Goal: Information Seeking & Learning: Learn about a topic

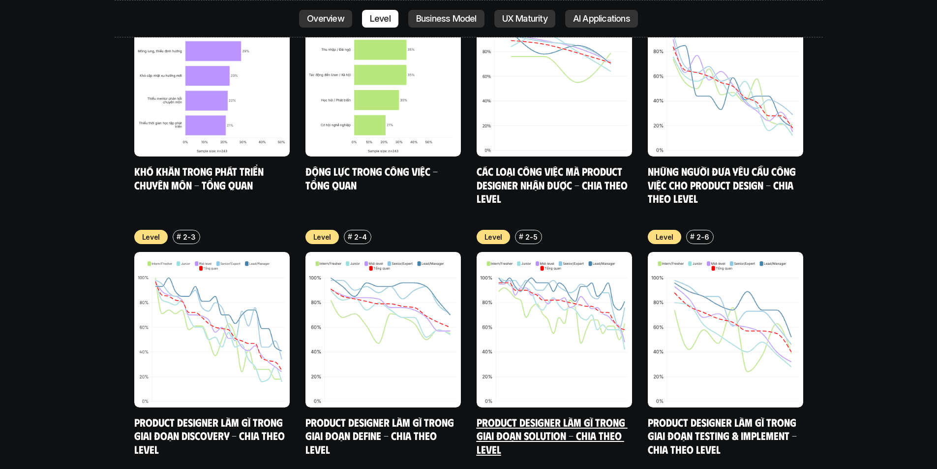
scroll to position [3523, 0]
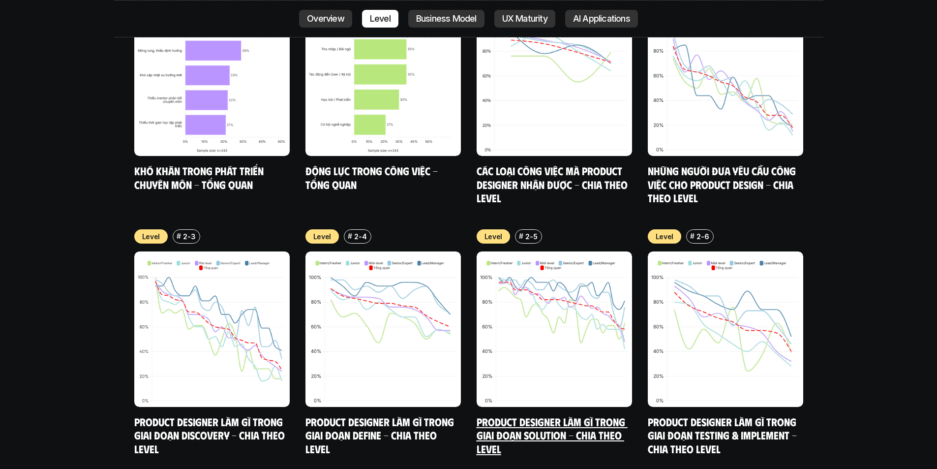
click at [541, 415] on link "Product Designer làm gì trong giai đoạn Solution - Chia theo Level" at bounding box center [552, 435] width 151 height 40
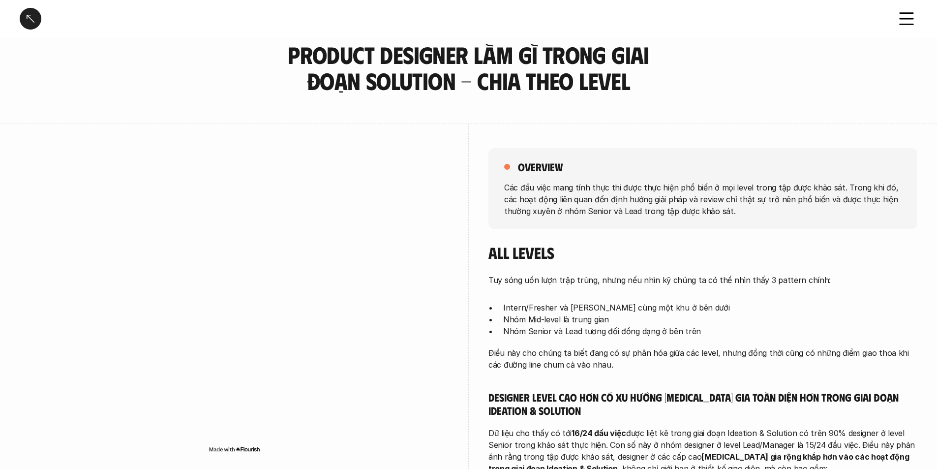
scroll to position [38, 0]
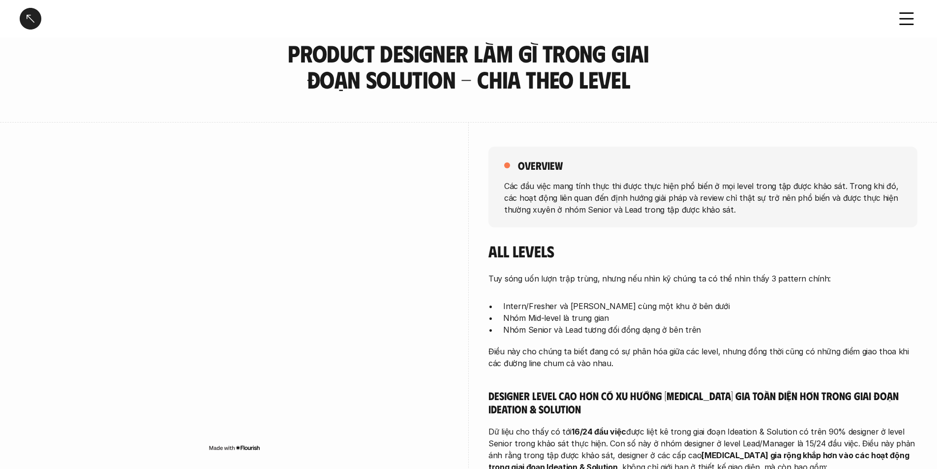
click at [549, 310] on p "Intern/Fresher và [PERSON_NAME] cùng một khu ở bên dưới" at bounding box center [710, 306] width 414 height 12
click at [545, 318] on p "Nhóm Mid-level là trung gian" at bounding box center [710, 318] width 414 height 12
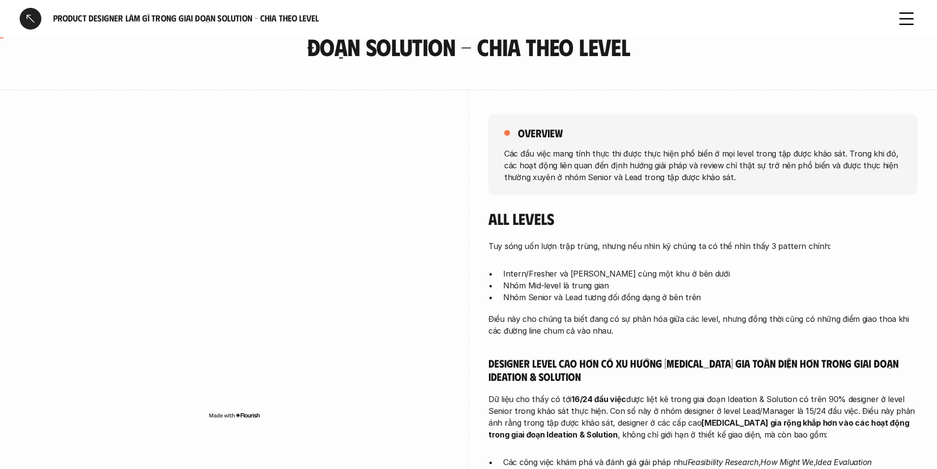
scroll to position [71, 0]
click at [574, 160] on p "Các đầu việc mang tính thực thi được thực hiện phổ biến ở mọi level trong tập đ…" at bounding box center [702, 164] width 397 height 35
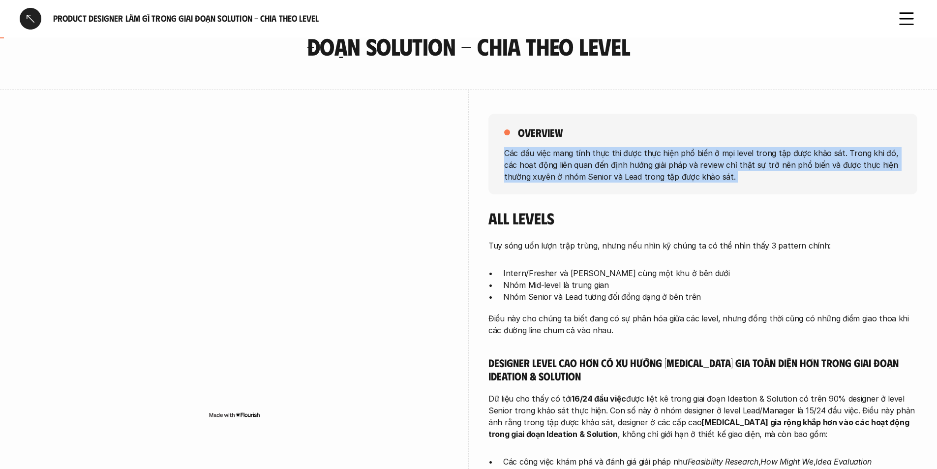
click at [574, 160] on p "Các đầu việc mang tính thực thi được thực hiện phổ biến ở mọi level trong tập đ…" at bounding box center [702, 164] width 397 height 35
click at [581, 165] on p "Các đầu việc mang tính thực thi được thực hiện phổ biến ở mọi level trong tập đ…" at bounding box center [702, 164] width 397 height 35
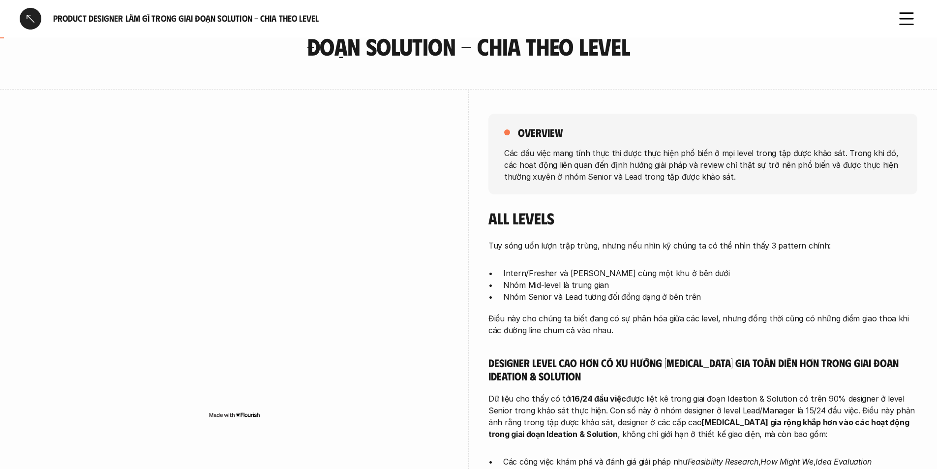
click at [581, 165] on p "Các đầu việc mang tính thực thi được thực hiện phổ biến ở mọi level trong tập đ…" at bounding box center [702, 164] width 397 height 35
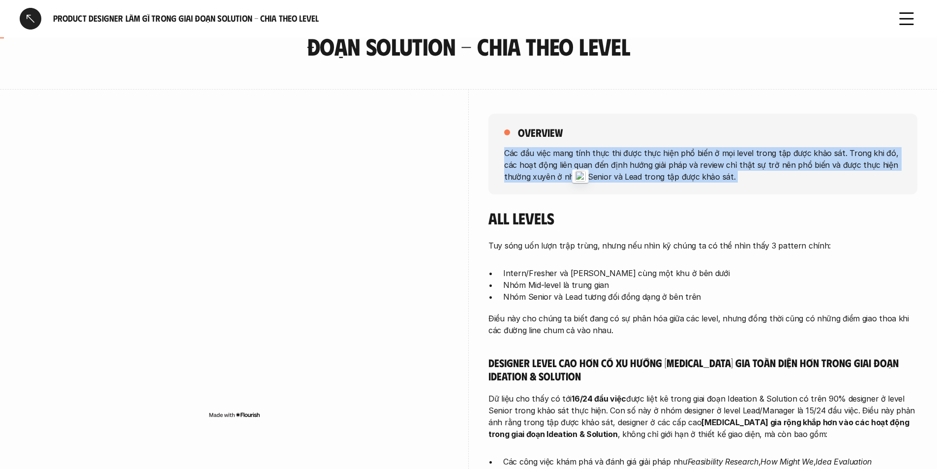
click at [581, 165] on p "Các đầu việc mang tính thực thi được thực hiện phổ biến ở mọi level trong tập đ…" at bounding box center [702, 164] width 397 height 35
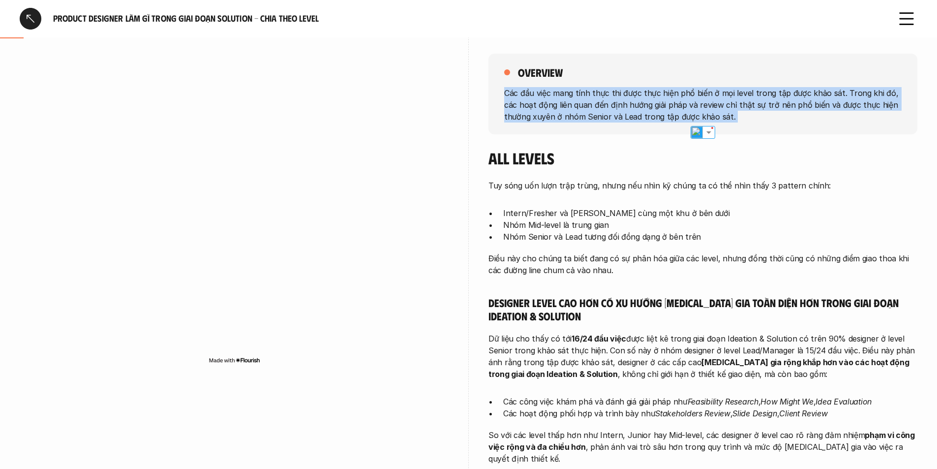
scroll to position [131, 0]
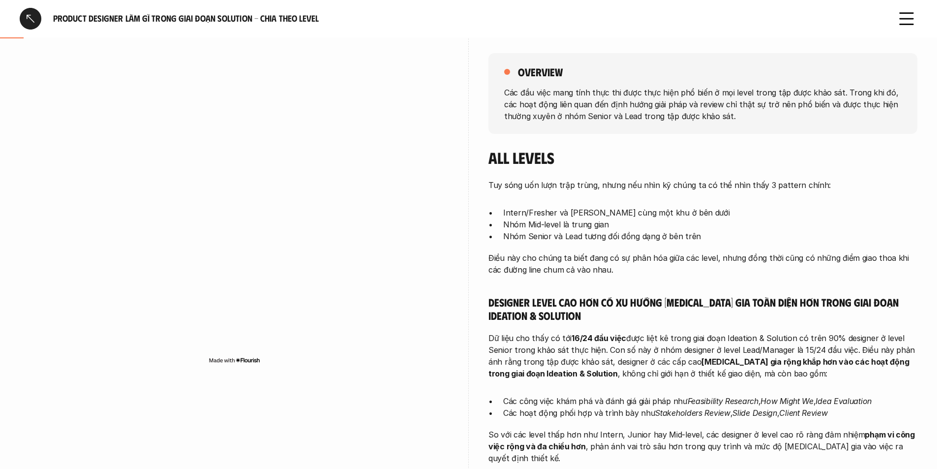
click at [580, 183] on p "Tuy sóng uốn lượn trập trùng, nhưng nếu nhìn kỹ chúng ta có thể nhìn thấy 3 pat…" at bounding box center [703, 185] width 429 height 12
click at [581, 94] on p "Các đầu việc mang tính thực thi được thực hiện phổ biến ở mọi level trong tập đ…" at bounding box center [702, 103] width 397 height 35
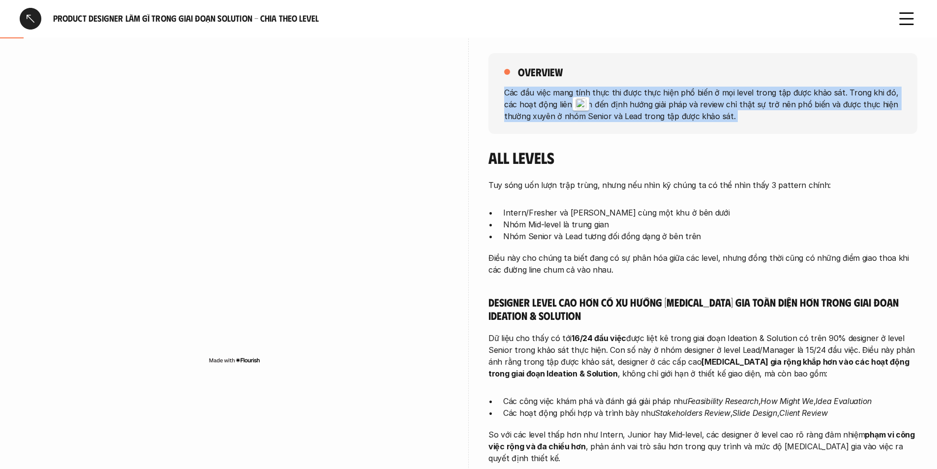
click at [581, 94] on p "Các đầu việc mang tính thực thi được thực hiện phổ biến ở mọi level trong tập đ…" at bounding box center [702, 103] width 397 height 35
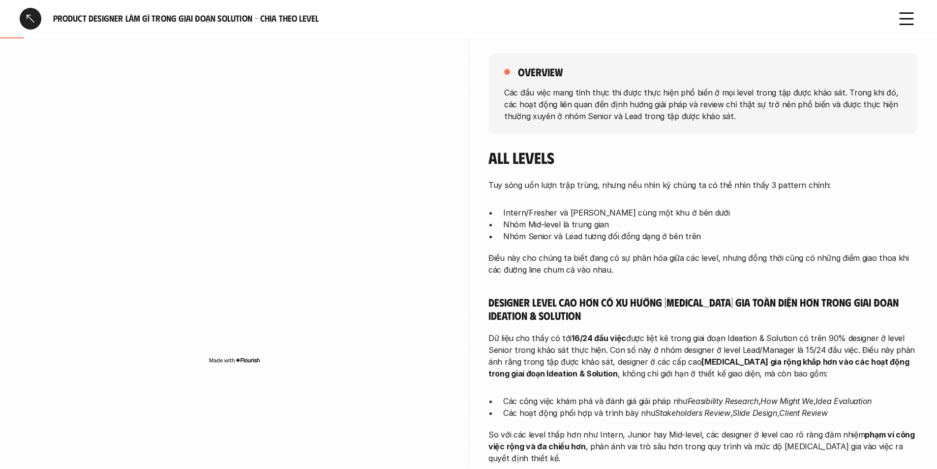
click at [600, 214] on p "Intern/Fresher và [PERSON_NAME] cùng một khu ở bên dưới" at bounding box center [710, 213] width 414 height 12
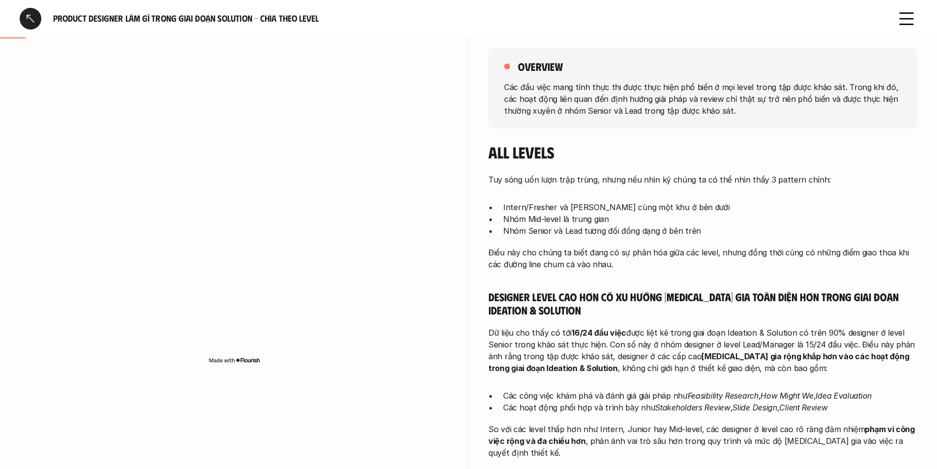
scroll to position [136, 0]
click at [605, 110] on p "Các đầu việc mang tính thực thi được thực hiện phổ biến ở mọi level trong tập đ…" at bounding box center [702, 98] width 397 height 35
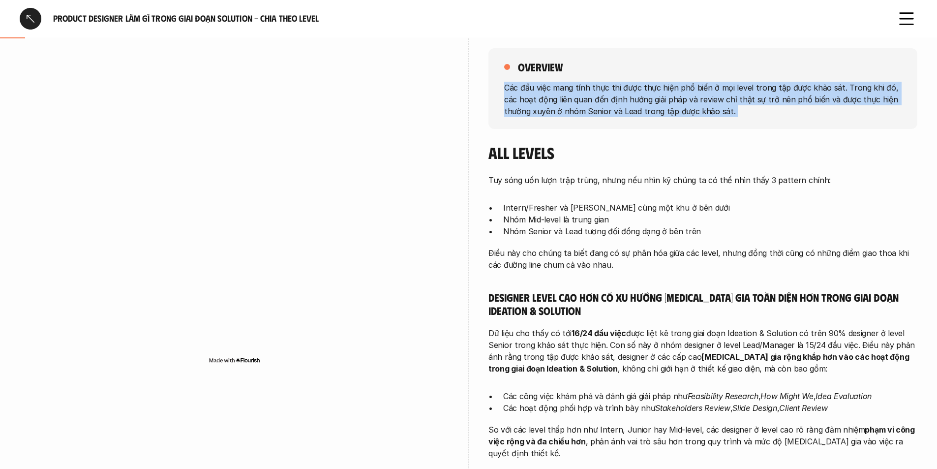
click at [605, 110] on p "Các đầu việc mang tính thực thi được thực hiện phổ biến ở mọi level trong tập đ…" at bounding box center [702, 98] width 397 height 35
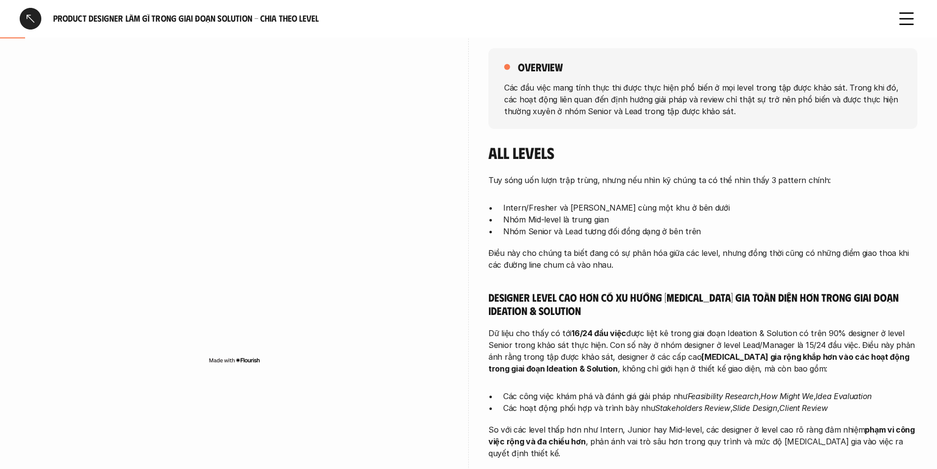
click at [601, 185] on p "Tuy sóng uốn lượn trập trùng, nhưng nếu nhìn kỹ chúng ta có thể nhìn thấy 3 pat…" at bounding box center [703, 180] width 429 height 12
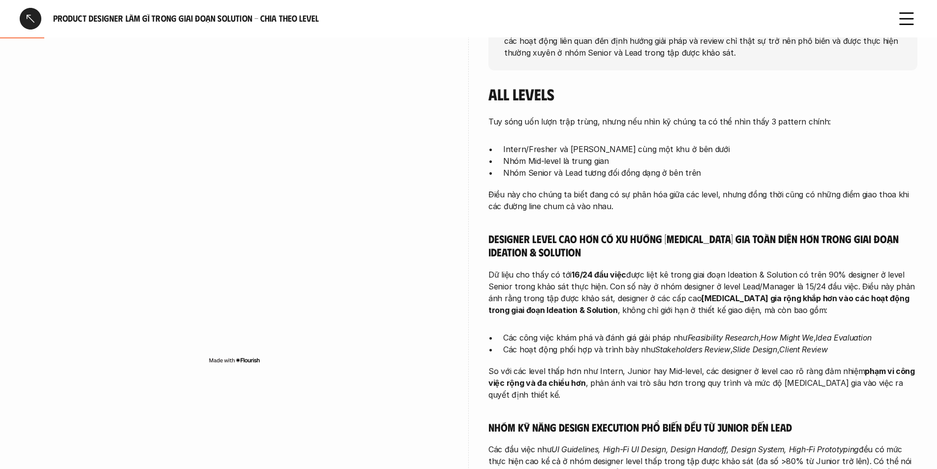
scroll to position [196, 0]
click at [633, 151] on p "Intern/Fresher và [PERSON_NAME] cùng một khu ở bên dưới" at bounding box center [710, 148] width 414 height 12
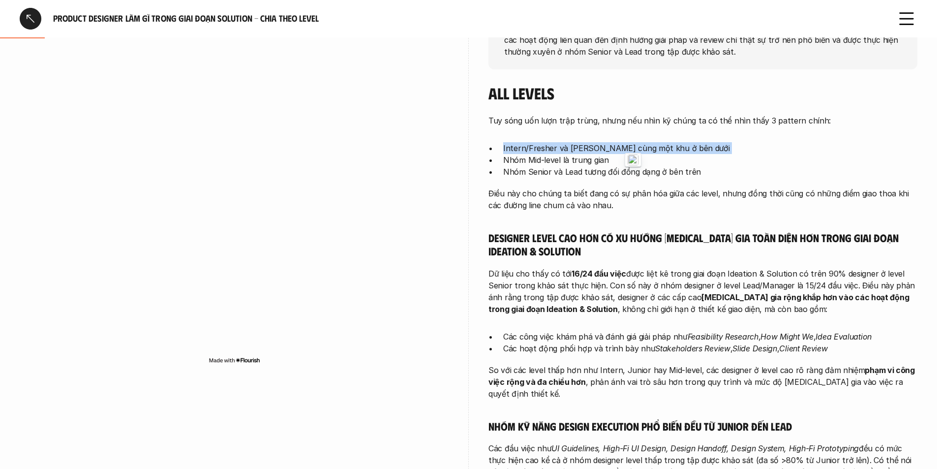
click at [633, 151] on p "Intern/Fresher và [PERSON_NAME] cùng một khu ở bên dưới" at bounding box center [710, 148] width 414 height 12
click at [543, 194] on p "Điều này cho chúng ta biết đang có sự phân hóa giữa các level, nhưng đồng thời …" at bounding box center [703, 199] width 429 height 24
click at [537, 161] on p "Nhóm Mid-level là trung gian" at bounding box center [710, 160] width 414 height 12
click at [545, 177] on p "Nhóm Senior và Lead tương đối đồng dạng ở bên trên" at bounding box center [710, 172] width 414 height 12
click at [551, 199] on p "Điều này cho chúng ta biết đang có sự phân hóa giữa các level, nhưng đồng thời …" at bounding box center [703, 199] width 429 height 24
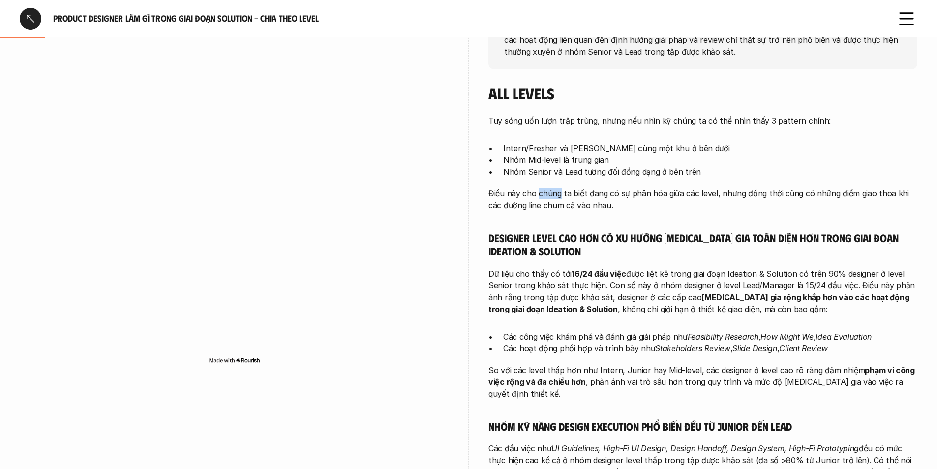
click at [551, 199] on p "Điều này cho chúng ta biết đang có sự phân hóa giữa các level, nhưng đồng thời …" at bounding box center [703, 199] width 429 height 24
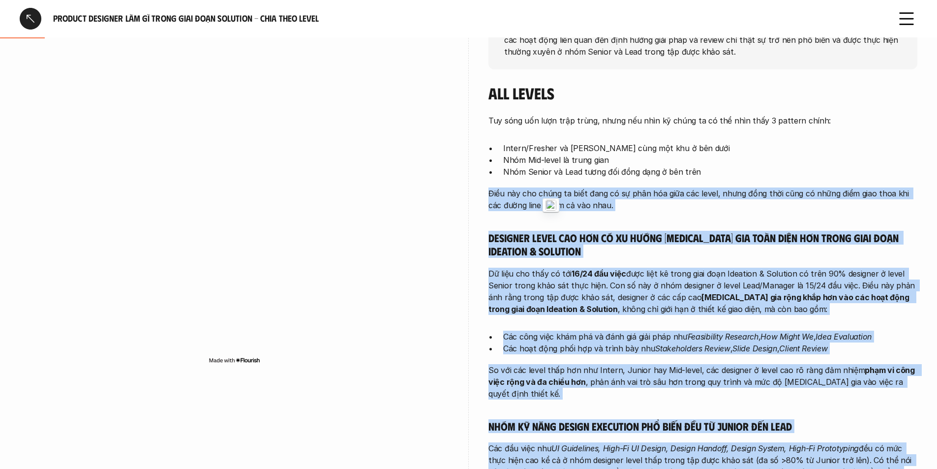
click at [551, 199] on p "Điều này cho chúng ta biết đang có sự phân hóa giữa các level, nhưng đồng thời …" at bounding box center [703, 199] width 429 height 24
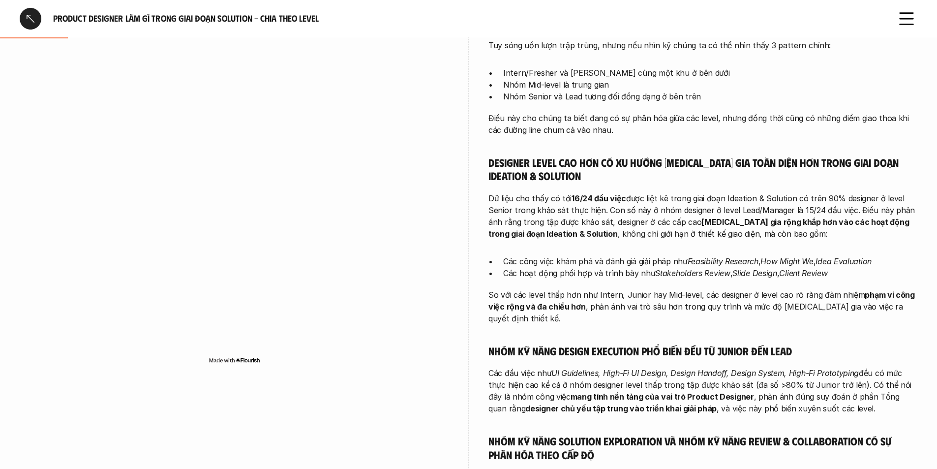
scroll to position [272, 0]
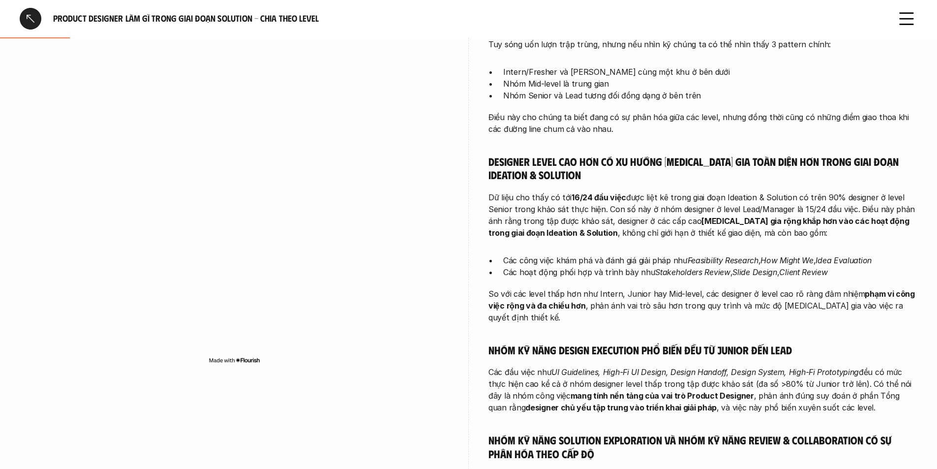
click at [586, 194] on strong "16/24 đầu việc" at bounding box center [599, 197] width 55 height 10
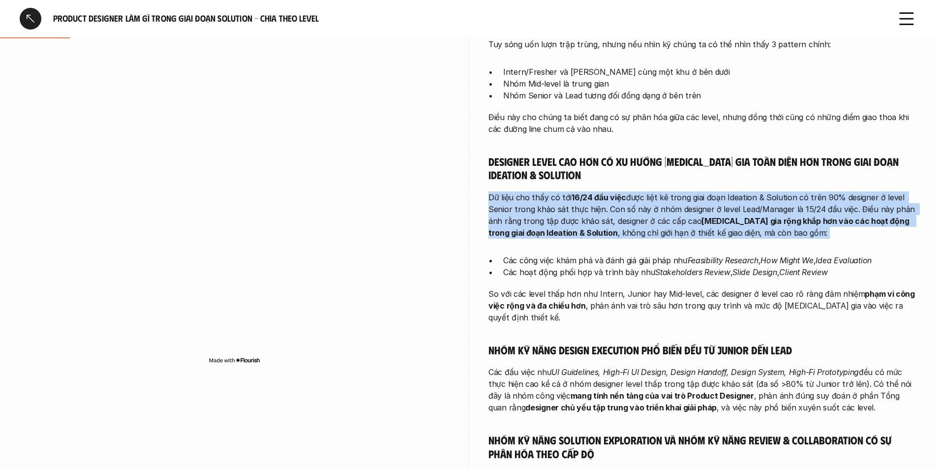
click at [586, 194] on strong "16/24 đầu việc" at bounding box center [599, 197] width 55 height 10
click at [595, 232] on p "Dữ liệu cho thấy có tới 16/24 đầu việc được liệt kê trong giai đoạn Ideation & …" at bounding box center [703, 214] width 429 height 47
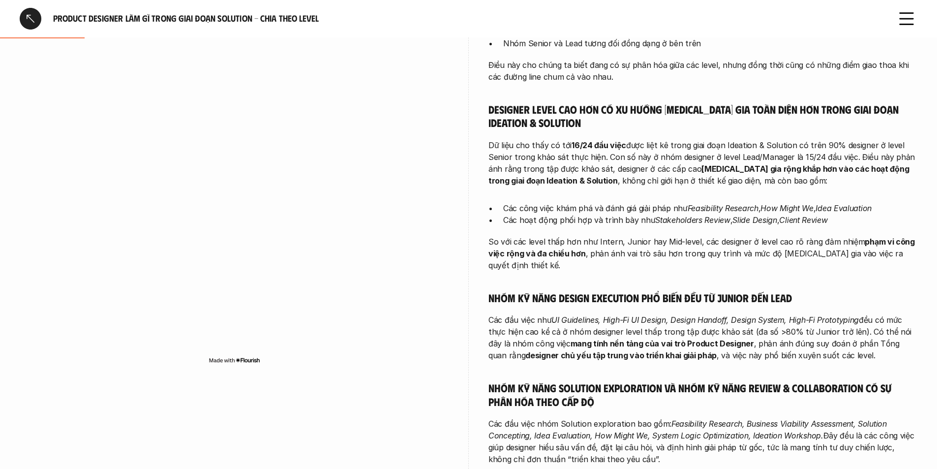
scroll to position [327, 0]
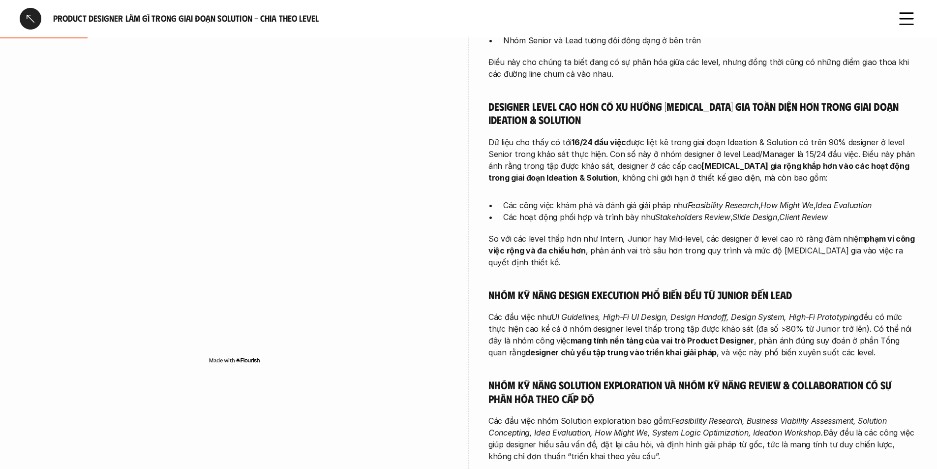
click at [613, 152] on p "Dữ liệu cho thấy có tới 16/24 đầu việc được liệt kê trong giai đoạn Ideation & …" at bounding box center [703, 159] width 429 height 47
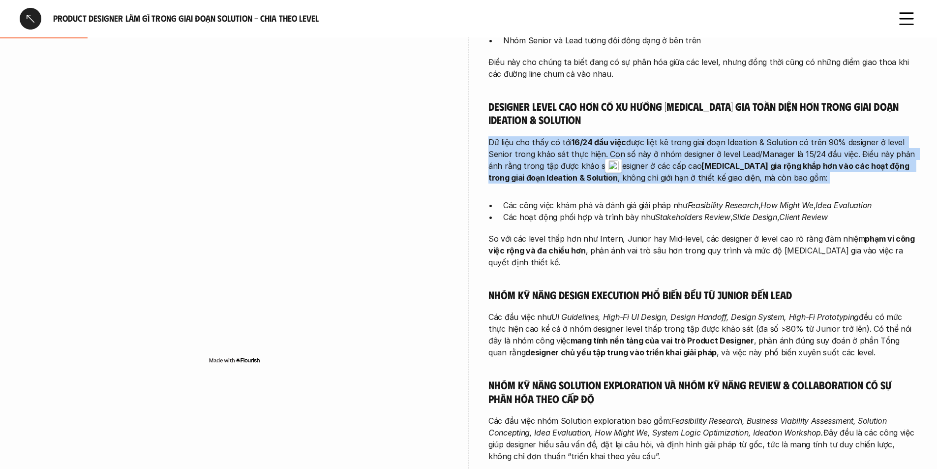
click at [613, 152] on p "Dữ liệu cho thấy có tới 16/24 đầu việc được liệt kê trong giai đoạn Ideation & …" at bounding box center [703, 159] width 429 height 47
click at [619, 182] on p "Dữ liệu cho thấy có tới 16/24 đầu việc được liệt kê trong giai đoạn Ideation & …" at bounding box center [703, 159] width 429 height 47
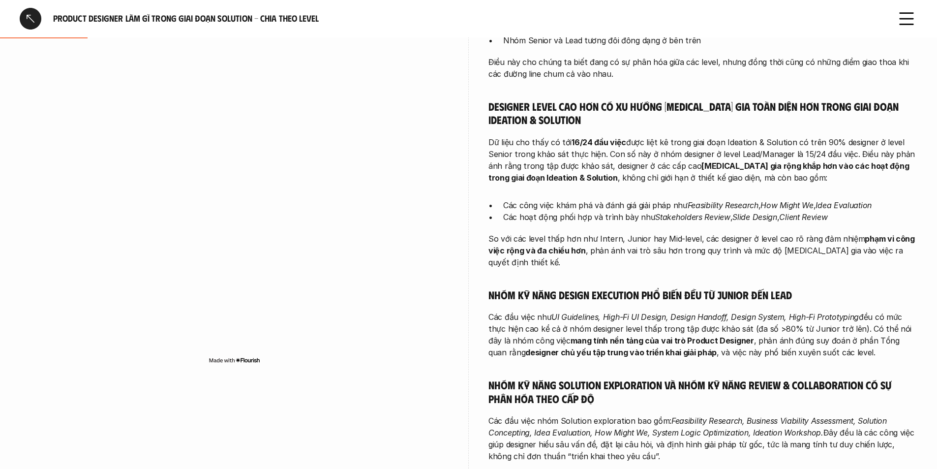
click at [619, 171] on p "Dữ liệu cho thấy có tới 16/24 đầu việc được liệt kê trong giai đoạn Ideation & …" at bounding box center [703, 159] width 429 height 47
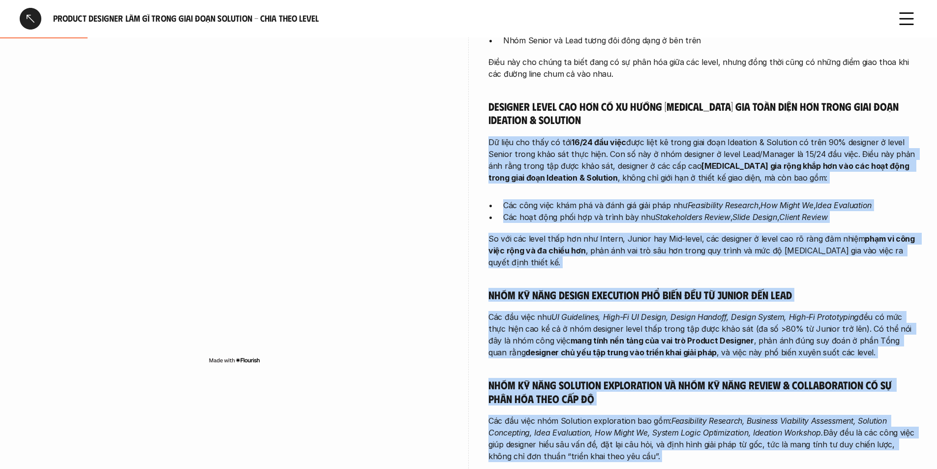
click at [619, 171] on p "Dữ liệu cho thấy có tới 16/24 đầu việc được liệt kê trong giai đoạn Ideation & …" at bounding box center [703, 159] width 429 height 47
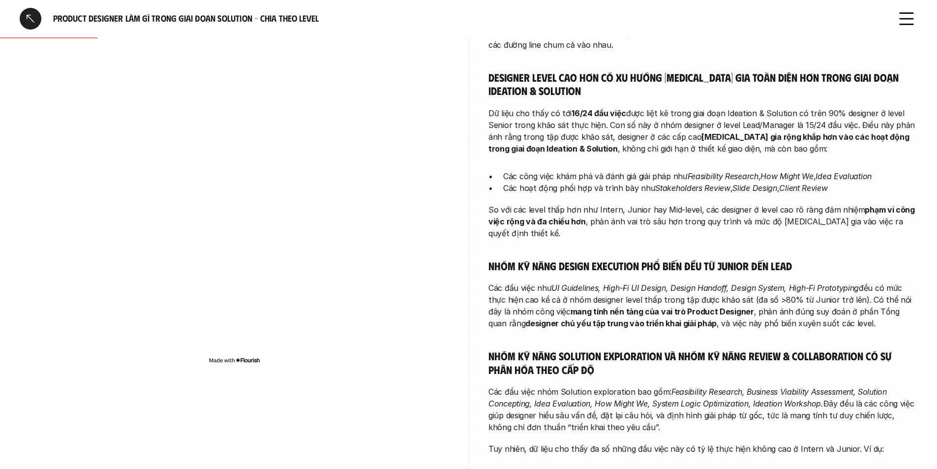
scroll to position [357, 0]
click at [699, 176] on em "Feasibility Research" at bounding box center [723, 176] width 71 height 10
click at [697, 187] on em "Stakeholders Review" at bounding box center [692, 188] width 75 height 10
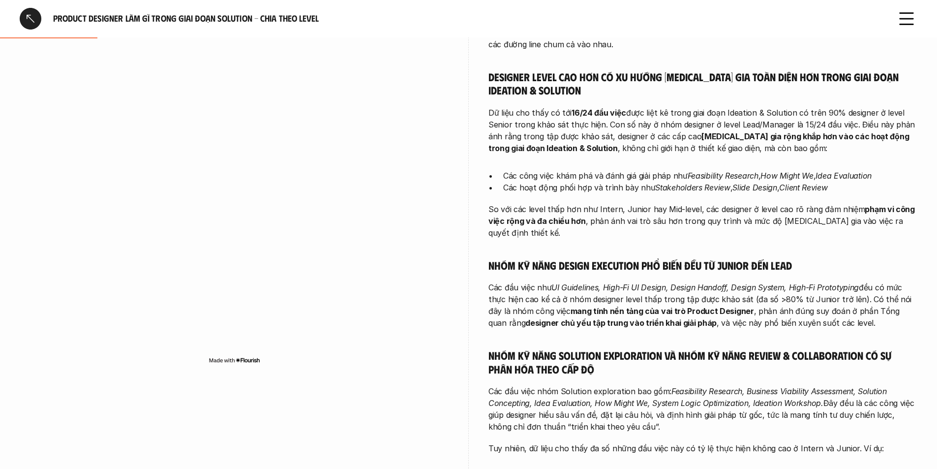
click at [684, 214] on p "So với các level thấp hơn như Intern, Junior hay Mid-level, các designer ở leve…" at bounding box center [703, 220] width 429 height 35
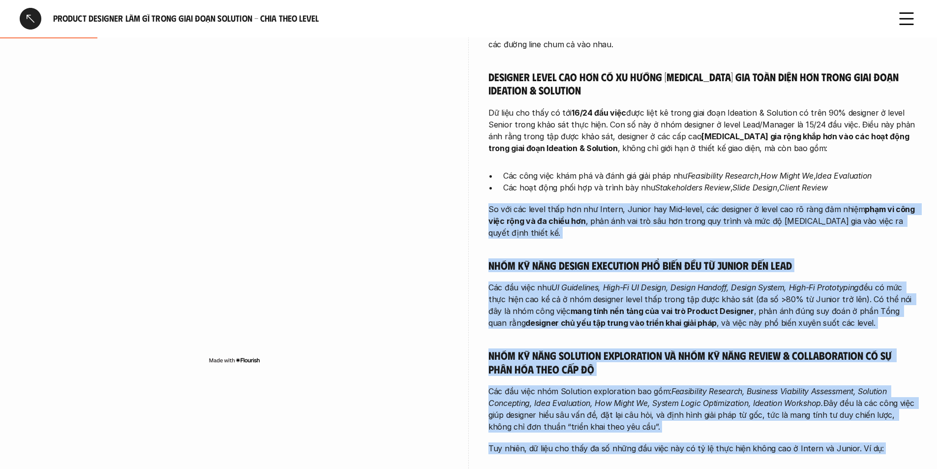
click at [683, 228] on div "Tuy sóng uốn lượn trập trùng, nhưng nếu nhìn kỹ chúng ta có thể nhìn thấy 3 pat…" at bounding box center [703, 323] width 429 height 739
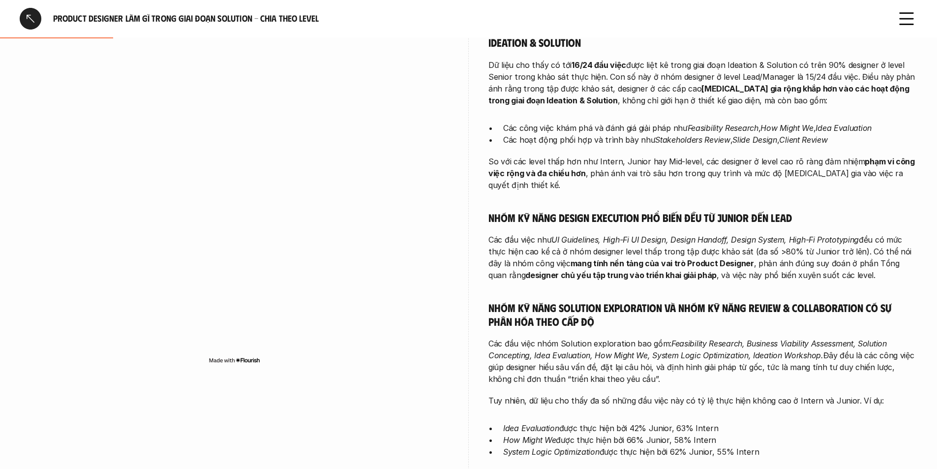
scroll to position [405, 0]
click at [690, 234] on em "UI Guidelines, High-Fi UI Design, Design Handoff, Design System, High-Fi Protot…" at bounding box center [704, 239] width 307 height 10
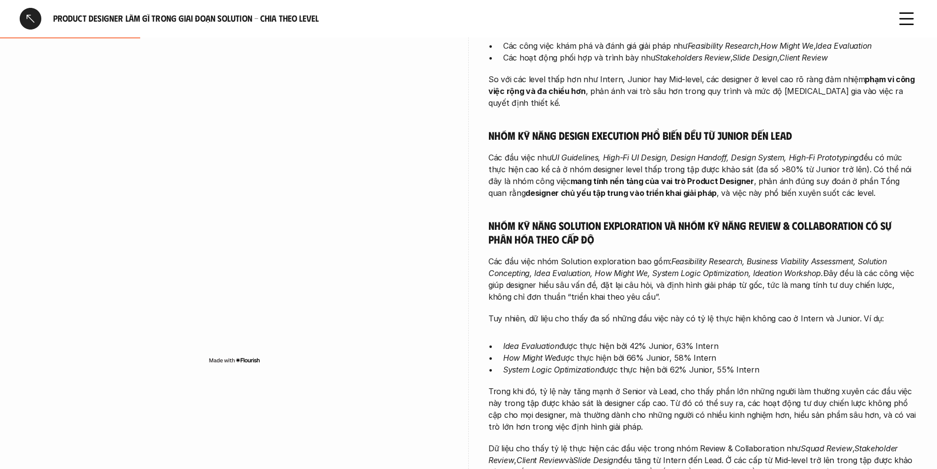
scroll to position [488, 0]
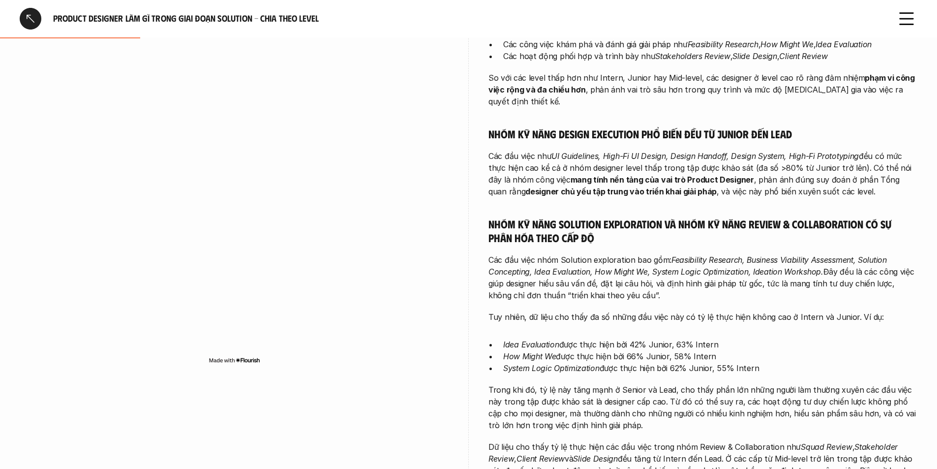
click at [637, 196] on div "Tuy sóng uốn lượn trập trùng, nhưng nếu nhìn kỹ chúng ta có thể nhìn thấy 3 pat…" at bounding box center [703, 191] width 429 height 739
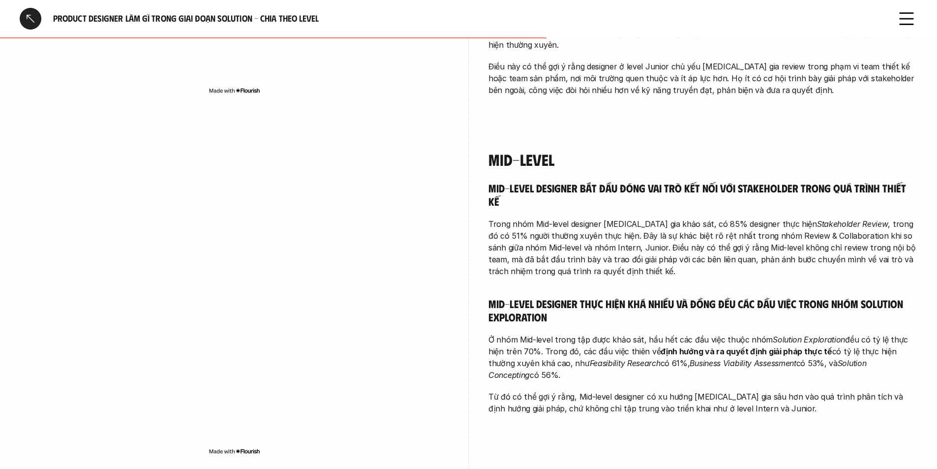
scroll to position [1732, 0]
